Goal: Task Accomplishment & Management: Use online tool/utility

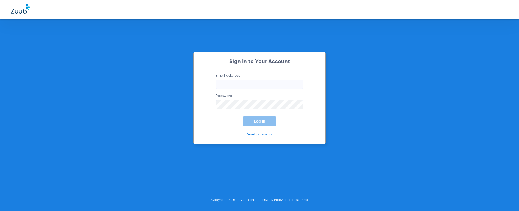
type input "[EMAIL_ADDRESS][DOMAIN_NAME]"
click at [259, 119] on span "Log In" at bounding box center [260, 121] width 12 height 4
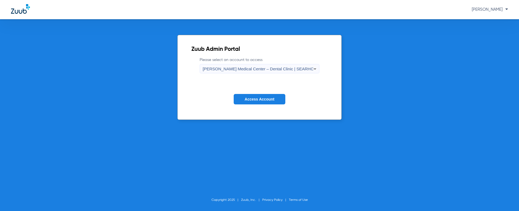
click at [261, 69] on span "[PERSON_NAME] Medical Center – Dental Clinic | SEARHC" at bounding box center [258, 68] width 111 height 5
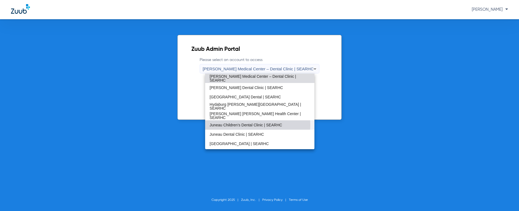
click at [250, 125] on span "Juneau Children’s Dental Clinic | SEARHC" at bounding box center [246, 125] width 73 height 4
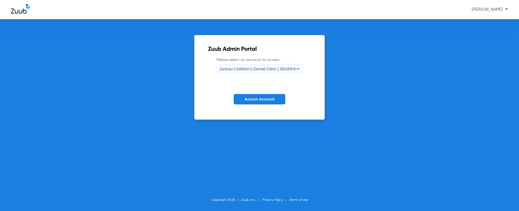
click at [263, 99] on span "Access Account" at bounding box center [260, 99] width 30 height 4
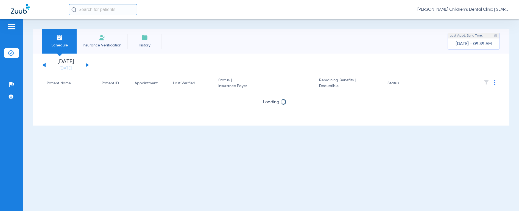
click at [99, 7] on input "text" at bounding box center [103, 9] width 69 height 11
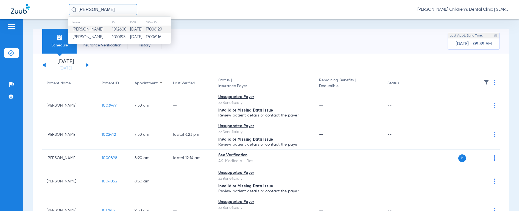
click at [130, 27] on td "[DATE]" at bounding box center [138, 30] width 16 height 8
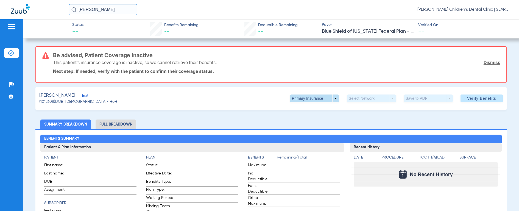
click at [311, 99] on span at bounding box center [314, 98] width 13 height 13
click at [304, 116] on button "Secondary Insurance" at bounding box center [308, 120] width 45 height 11
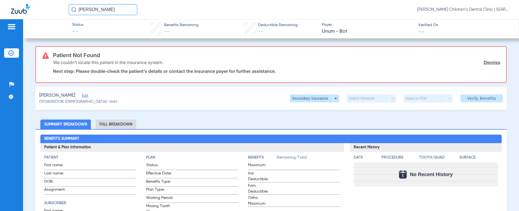
drag, startPoint x: 123, startPoint y: 8, endPoint x: 1, endPoint y: 5, distance: 121.7
click at [1, 5] on div "[PERSON_NAME] [PERSON_NAME] Children’s Dental Clinic | SEARHC" at bounding box center [259, 9] width 519 height 19
click at [72, 10] on img at bounding box center [73, 9] width 5 height 5
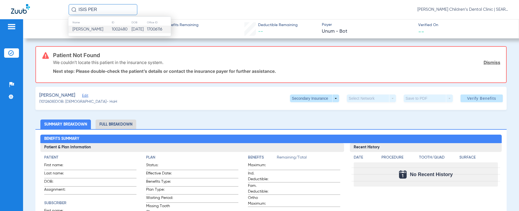
click at [77, 26] on td "[PERSON_NAME]" at bounding box center [89, 30] width 43 height 8
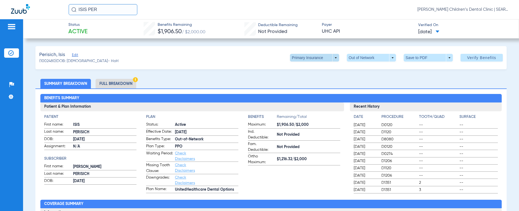
click at [312, 58] on span at bounding box center [314, 57] width 13 height 13
click at [300, 82] on button "Secondary Insurance" at bounding box center [308, 79] width 45 height 11
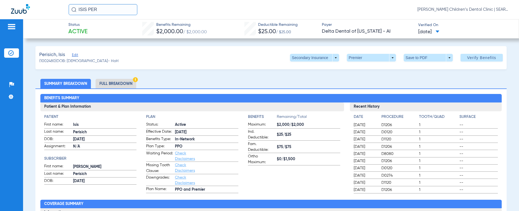
drag, startPoint x: 116, startPoint y: 10, endPoint x: 35, endPoint y: 11, distance: 80.8
click at [35, 11] on div "ISIS PER [PERSON_NAME] Children’s Dental Clinic | SEARHC" at bounding box center [259, 9] width 519 height 19
click at [71, 12] on input "[PERSON_NAME]" at bounding box center [103, 9] width 69 height 11
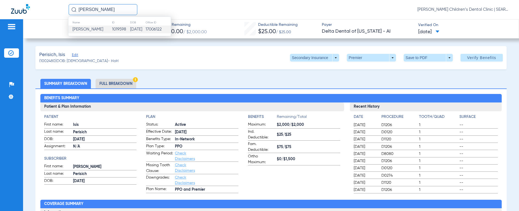
click at [81, 27] on span "[PERSON_NAME]" at bounding box center [88, 29] width 31 height 4
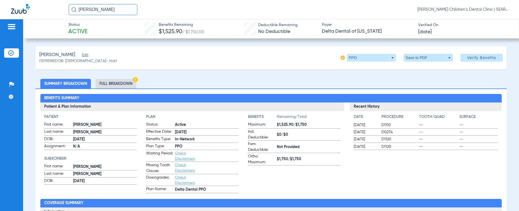
drag, startPoint x: 115, startPoint y: 9, endPoint x: 38, endPoint y: 13, distance: 76.7
click at [38, 13] on div "[PERSON_NAME] [PERSON_NAME] Children’s Dental Clinic | SEARHC" at bounding box center [259, 9] width 519 height 19
type input "[PERSON_NAME][ERRY"
click at [100, 9] on input "[PERSON_NAME][ERRY" at bounding box center [103, 9] width 69 height 11
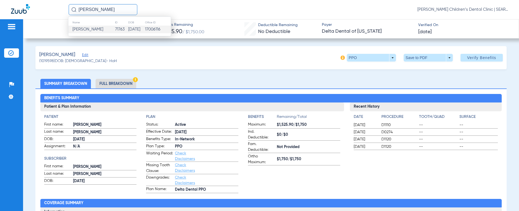
type input "[PERSON_NAME]"
click at [115, 31] on td "71763" at bounding box center [121, 30] width 13 height 8
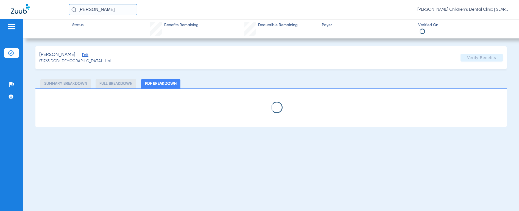
select select "page-width"
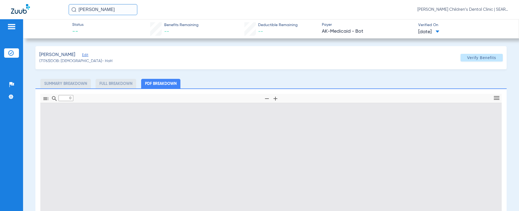
type input "1"
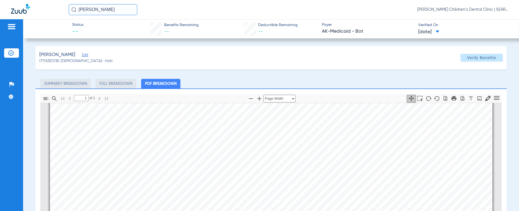
scroll to position [156, 0]
drag, startPoint x: 113, startPoint y: 11, endPoint x: 45, endPoint y: 14, distance: 67.7
click at [45, 14] on div "[PERSON_NAME] [PERSON_NAME] Children’s Dental Clinic | SEARHC" at bounding box center [259, 9] width 519 height 19
click at [73, 10] on img at bounding box center [73, 9] width 5 height 5
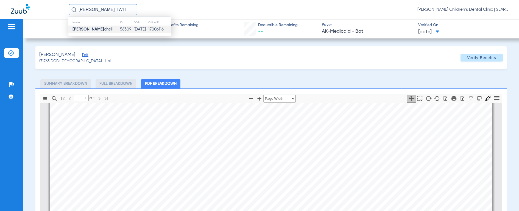
click at [89, 30] on strong "[PERSON_NAME]" at bounding box center [89, 29] width 32 height 4
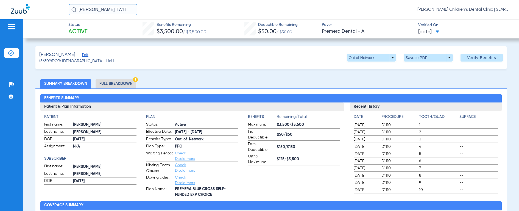
drag, startPoint x: 116, startPoint y: 8, endPoint x: 38, endPoint y: 4, distance: 78.4
click at [38, 4] on div "[PERSON_NAME] TWIT [PERSON_NAME] Children’s Dental Clinic | SEARHC" at bounding box center [259, 9] width 519 height 19
type input "SHANDIIN FR"
click at [74, 12] on img at bounding box center [73, 9] width 5 height 5
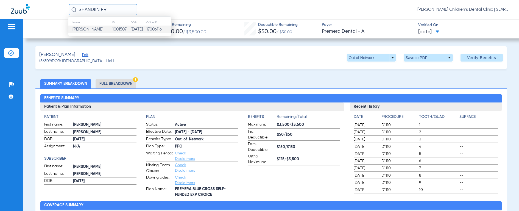
click at [79, 31] on span "[PERSON_NAME]" at bounding box center [88, 29] width 31 height 4
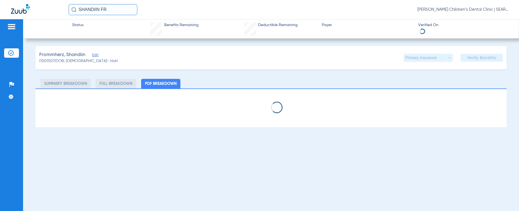
select select "page-width"
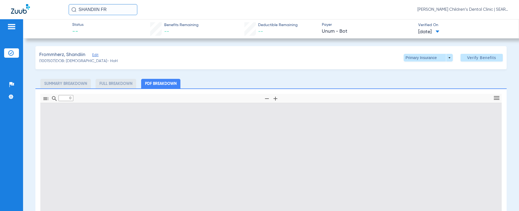
type input "1"
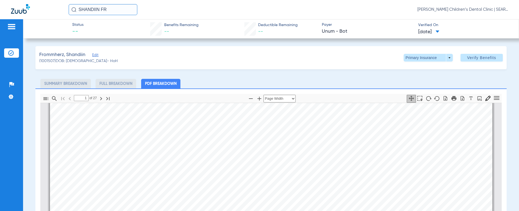
scroll to position [300, 0]
drag, startPoint x: 110, startPoint y: 14, endPoint x: 52, endPoint y: 14, distance: 57.4
click at [52, 14] on div "SHANDIIN FR [PERSON_NAME] Children’s Dental Clinic | SEARHC" at bounding box center [259, 9] width 519 height 19
type input "BRAYDEN CAP"
click at [74, 10] on img at bounding box center [73, 9] width 5 height 5
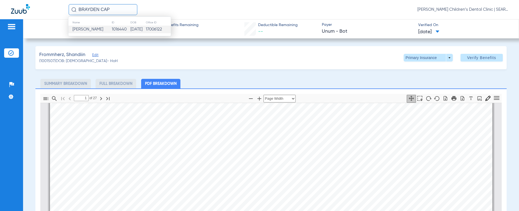
click at [82, 29] on span "[PERSON_NAME]" at bounding box center [88, 29] width 31 height 4
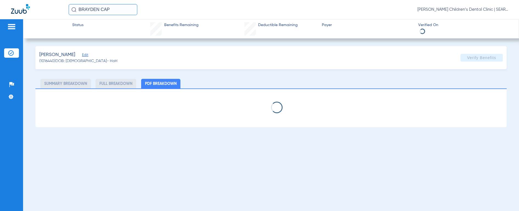
select select "page-width"
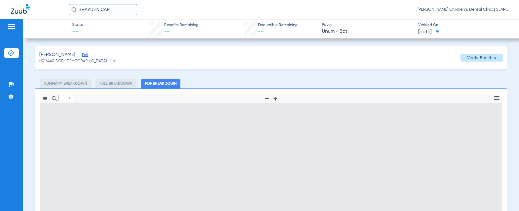
type input "1"
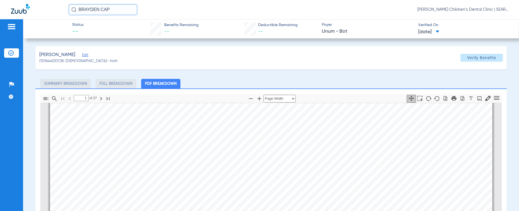
scroll to position [277, 0]
drag, startPoint x: 120, startPoint y: 11, endPoint x: 43, endPoint y: 10, distance: 77.2
click at [44, 9] on div "[PERSON_NAME] CAP [PERSON_NAME] Children’s Dental Clinic | SEARHC" at bounding box center [259, 9] width 519 height 19
type input "[PERSON_NAME]"
click at [76, 9] on img at bounding box center [73, 9] width 5 height 5
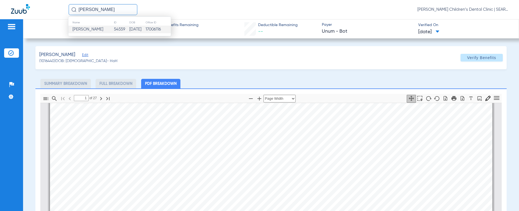
click at [84, 29] on span "[PERSON_NAME]" at bounding box center [88, 29] width 31 height 4
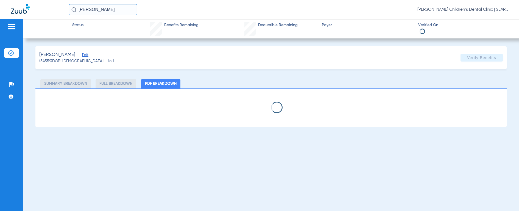
select select "page-width"
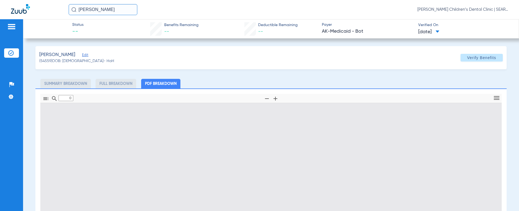
type input "1"
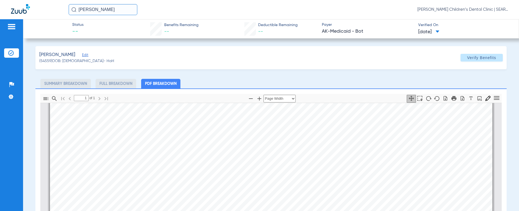
scroll to position [129, 0]
drag, startPoint x: 120, startPoint y: 13, endPoint x: 31, endPoint y: 11, distance: 89.6
click at [31, 11] on div "[PERSON_NAME] [PERSON_NAME] Children’s Dental Clinic | SEARHC" at bounding box center [259, 9] width 519 height 19
type input "[PERSON_NAME]"
click at [75, 10] on img at bounding box center [73, 9] width 5 height 5
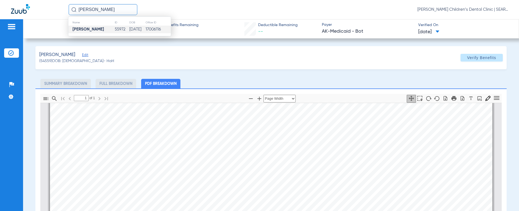
click at [81, 28] on strong "[PERSON_NAME]" at bounding box center [89, 29] width 32 height 4
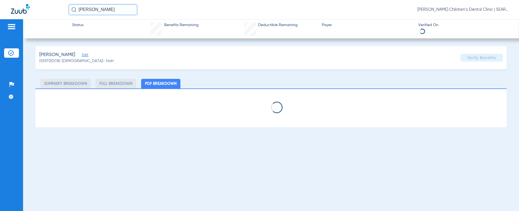
select select "page-width"
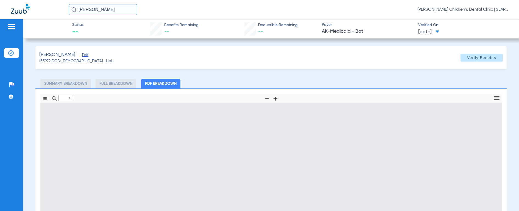
type input "1"
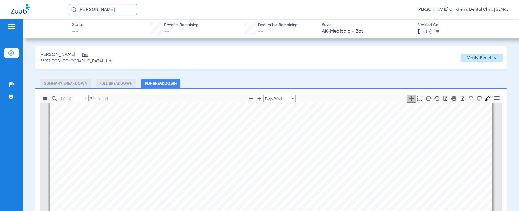
scroll to position [117, 0]
drag, startPoint x: 126, startPoint y: 11, endPoint x: 46, endPoint y: 15, distance: 80.6
click at [46, 15] on div "[PERSON_NAME] [PERSON_NAME] Children’s Dental Clinic | SEARHC" at bounding box center [259, 9] width 519 height 19
type input "[PERSON_NAME]"
click at [74, 10] on img at bounding box center [73, 9] width 5 height 5
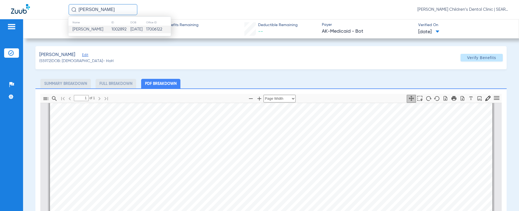
click at [85, 30] on span "[PERSON_NAME]" at bounding box center [88, 29] width 31 height 4
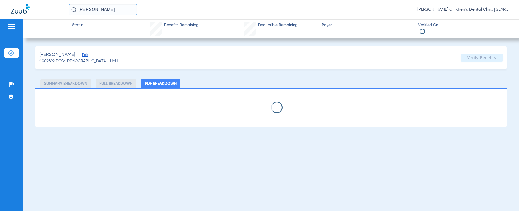
select select "page-width"
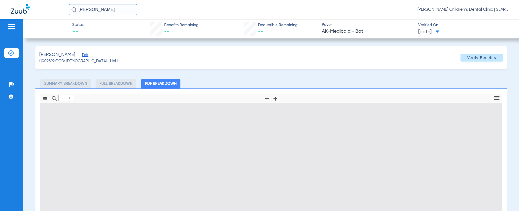
type input "1"
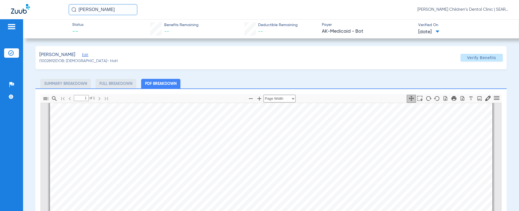
scroll to position [85, 0]
drag, startPoint x: 118, startPoint y: 9, endPoint x: 47, endPoint y: 9, distance: 71.2
click at [47, 8] on div "[PERSON_NAME] [PERSON_NAME] Children’s Dental Clinic | SEARHC" at bounding box center [259, 9] width 519 height 19
click at [74, 10] on img at bounding box center [73, 9] width 5 height 5
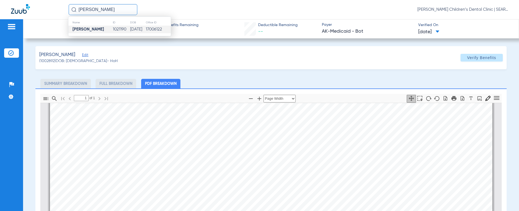
click at [82, 27] on strong "[PERSON_NAME]" at bounding box center [89, 29] width 32 height 4
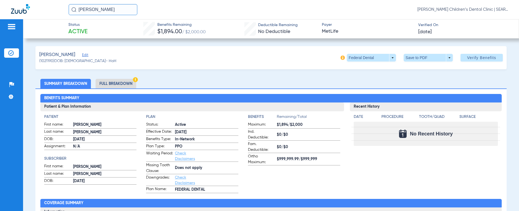
drag, startPoint x: 116, startPoint y: 11, endPoint x: 54, endPoint y: 10, distance: 62.1
click at [54, 10] on div "[PERSON_NAME] [PERSON_NAME] Children’s Dental Clinic | SEARHC" at bounding box center [259, 9] width 519 height 19
type input "[PERSON_NAME]"
click at [72, 9] on img at bounding box center [73, 9] width 5 height 5
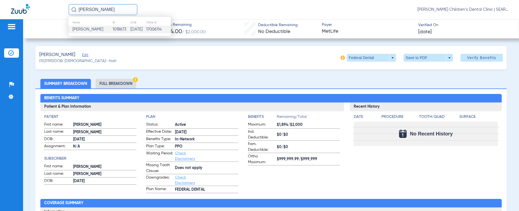
click at [76, 27] on td "[PERSON_NAME]" at bounding box center [90, 30] width 44 height 8
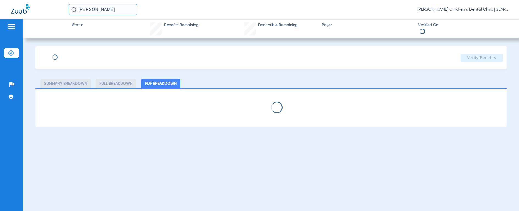
select select "page-width"
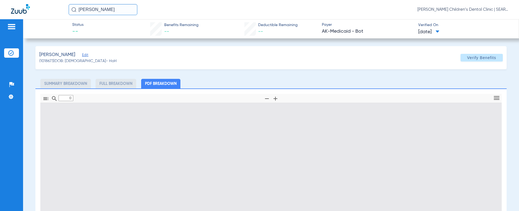
type input "1"
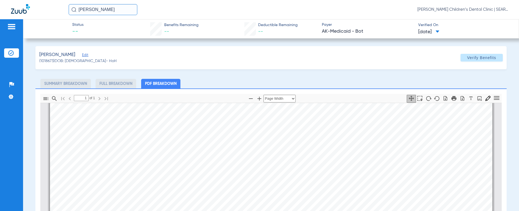
scroll to position [126, 0]
drag, startPoint x: 123, startPoint y: 11, endPoint x: 61, endPoint y: 10, distance: 62.4
click at [61, 10] on div "[PERSON_NAME] [PERSON_NAME] Children’s Dental Clinic | SEARHC" at bounding box center [259, 9] width 519 height 19
click at [73, 9] on img at bounding box center [73, 9] width 5 height 5
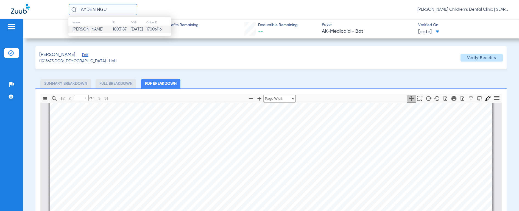
click at [78, 29] on span "[PERSON_NAME]" at bounding box center [88, 29] width 31 height 4
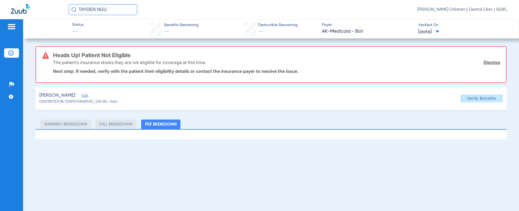
drag, startPoint x: 113, startPoint y: 12, endPoint x: 40, endPoint y: 4, distance: 73.5
click at [40, 4] on div "TAYDEN NGU [PERSON_NAME] Children’s Dental Clinic | SEARHC" at bounding box center [259, 9] width 519 height 19
type input "[PERSON_NAME]"
click at [72, 11] on img at bounding box center [73, 9] width 5 height 5
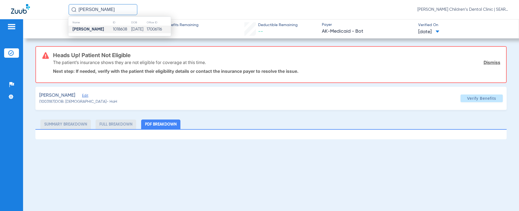
click at [76, 29] on strong "[PERSON_NAME]" at bounding box center [89, 29] width 32 height 4
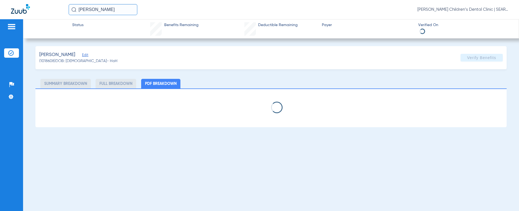
select select "page-width"
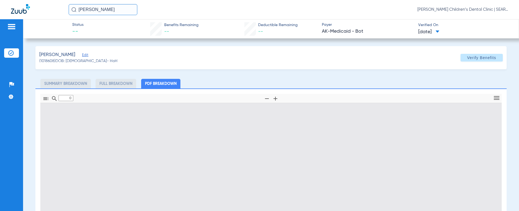
type input "1"
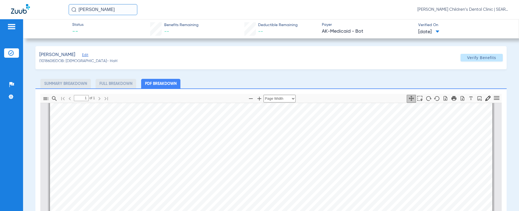
scroll to position [130, 0]
drag, startPoint x: 116, startPoint y: 12, endPoint x: 81, endPoint y: 8, distance: 35.4
click at [81, 8] on input "[PERSON_NAME]" at bounding box center [103, 9] width 69 height 11
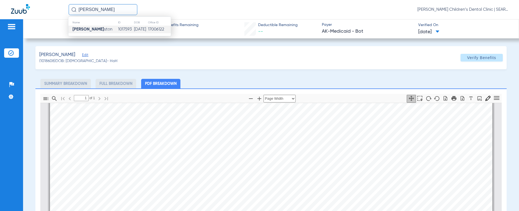
type input "[PERSON_NAME]"
click at [88, 28] on strong "[PERSON_NAME]" at bounding box center [89, 29] width 32 height 4
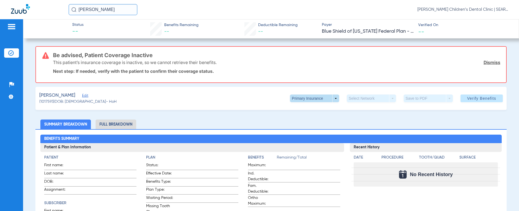
click at [301, 98] on span at bounding box center [314, 99] width 49 height 8
click at [300, 121] on span "Secondary Insurance" at bounding box center [309, 120] width 36 height 4
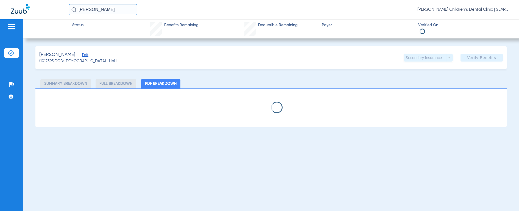
select select "page-width"
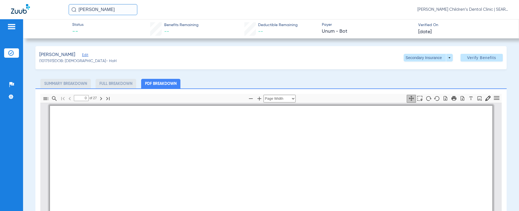
type input "1"
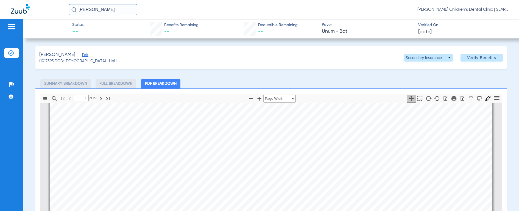
scroll to position [333, 0]
drag, startPoint x: 109, startPoint y: 12, endPoint x: 43, endPoint y: 5, distance: 65.4
click at [43, 5] on div "[PERSON_NAME] [PERSON_NAME] Children’s Dental Clinic | SEARHC" at bounding box center [259, 9] width 519 height 19
type input "maximus hall"
click at [73, 12] on img at bounding box center [73, 9] width 5 height 5
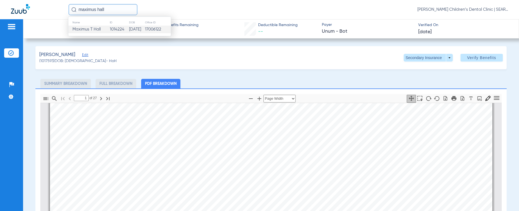
click at [81, 29] on span "Maximus T Hall" at bounding box center [87, 29] width 28 height 4
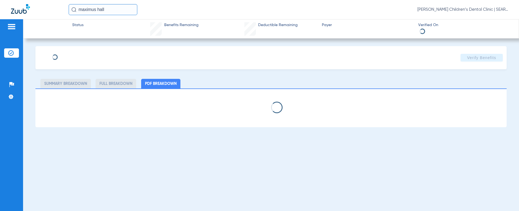
select select "page-width"
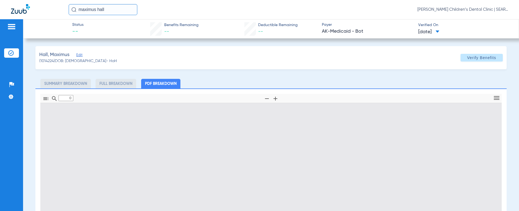
type input "1"
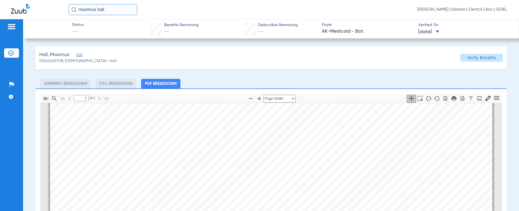
scroll to position [112, 0]
